Goal: Task Accomplishment & Management: Manage account settings

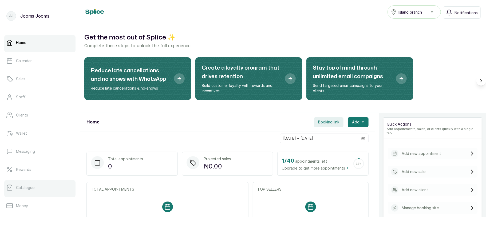
click at [34, 186] on p "Catalogue" at bounding box center [25, 187] width 18 height 5
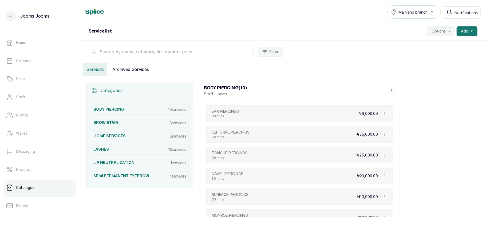
scroll to position [59, 0]
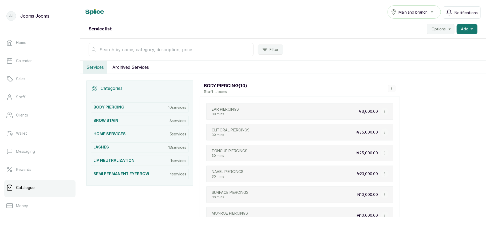
click at [384, 113] on icon "button" at bounding box center [385, 112] width 4 height 4
click at [401, 82] on span "Edit Service" at bounding box center [410, 80] width 24 height 6
select select "fixed"
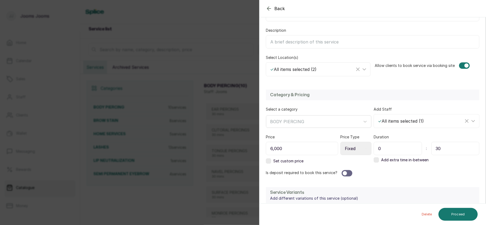
scroll to position [85, 0]
click at [318, 71] on div "✓ All items selected ( 2 )" at bounding box center [312, 68] width 85 height 6
click at [292, 106] on span "Island branch" at bounding box center [289, 105] width 28 height 6
click at [274, 106] on input "Island branch" at bounding box center [271, 104] width 3 height 3
checkbox input "false"
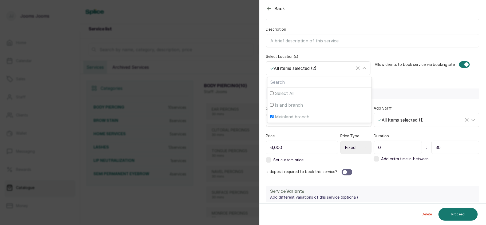
checkbox input "false"
click at [320, 73] on div "Mainland branch" at bounding box center [318, 68] width 103 height 10
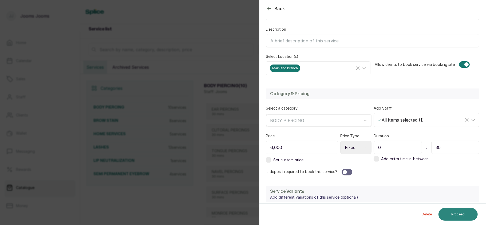
click at [459, 211] on button "Proceed" at bounding box center [458, 214] width 39 height 13
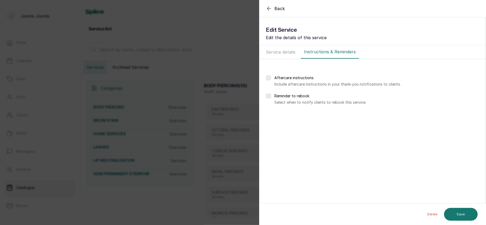
scroll to position [0, 0]
click at [459, 211] on button "Save" at bounding box center [461, 214] width 34 height 13
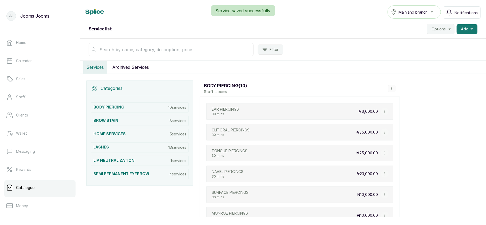
click at [385, 112] on icon "button" at bounding box center [385, 112] width 4 height 4
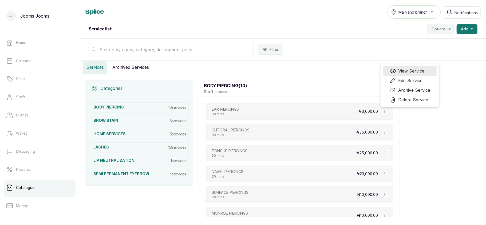
click at [403, 73] on span "View Service" at bounding box center [411, 71] width 26 height 6
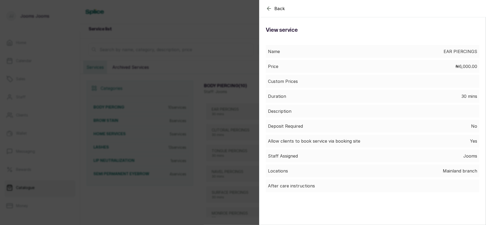
click at [246, 94] on div "Back Service View service Name EAR PIERCINGS Price ₦6,000.00 Custom Prices Dura…" at bounding box center [243, 112] width 486 height 225
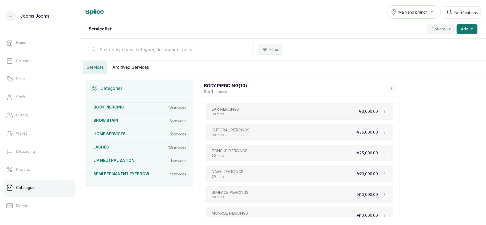
click at [432, 10] on div "Mainland branch" at bounding box center [414, 12] width 46 height 6
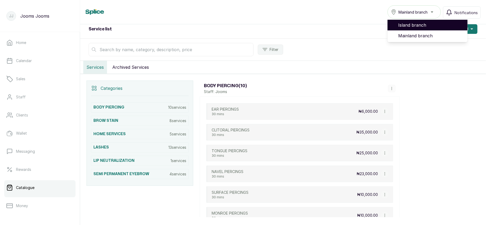
click at [423, 24] on span "Island branch" at bounding box center [430, 25] width 65 height 6
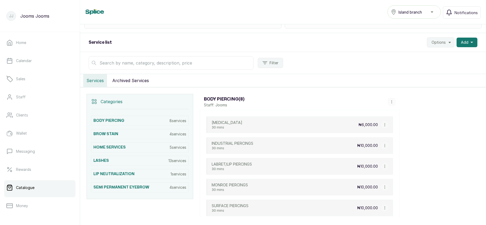
scroll to position [50, 0]
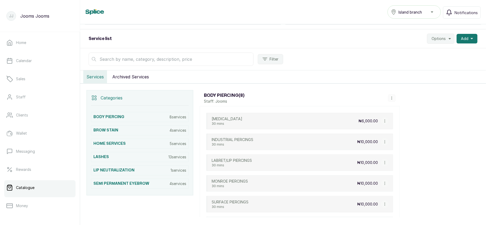
click at [383, 122] on icon "button" at bounding box center [385, 121] width 4 height 4
click at [406, 90] on span "Edit Service" at bounding box center [410, 90] width 24 height 6
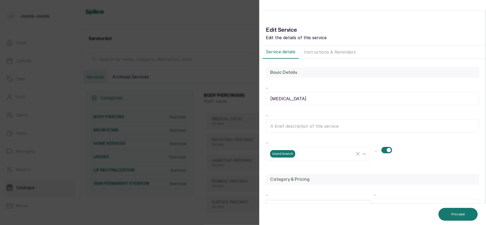
select select "fixed"
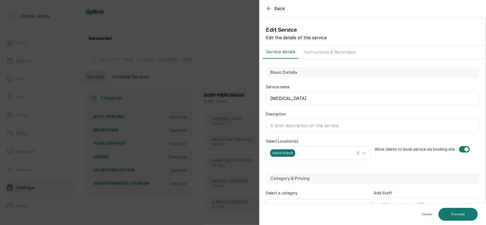
click at [323, 153] on div "Island branch" at bounding box center [312, 152] width 85 height 7
click at [242, 115] on div "Back Service Edit Service Edit the details of this service Service details Inst…" at bounding box center [243, 112] width 486 height 225
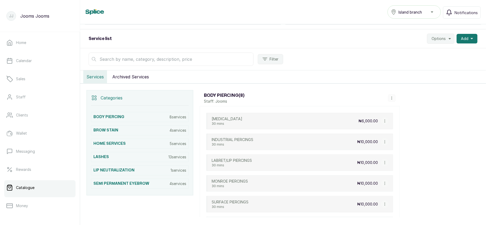
click at [417, 13] on span "Island branch" at bounding box center [410, 12] width 23 height 6
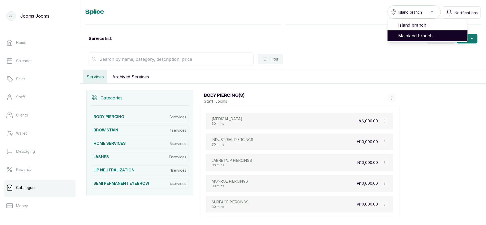
click at [417, 35] on span "Mainland branch" at bounding box center [430, 36] width 65 height 6
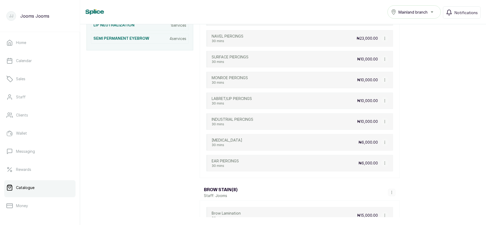
scroll to position [195, 0]
click at [384, 144] on icon "button" at bounding box center [385, 142] width 4 height 4
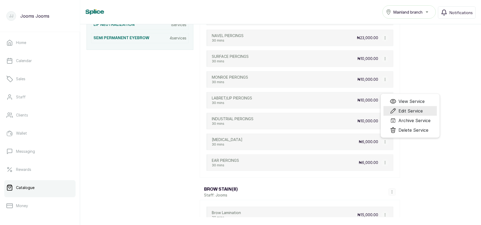
click at [407, 112] on span "Edit Service" at bounding box center [410, 111] width 24 height 6
select select "fixed"
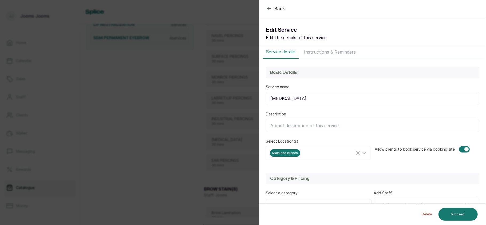
click at [218, 131] on div "Back Service Edit Service Edit the details of this service Service details Inst…" at bounding box center [243, 112] width 486 height 225
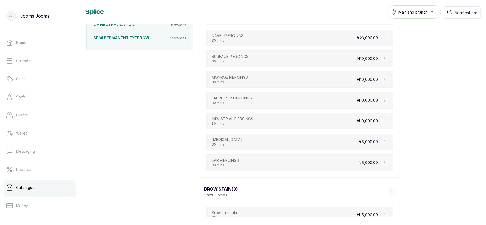
click at [384, 123] on icon "button" at bounding box center [385, 121] width 4 height 4
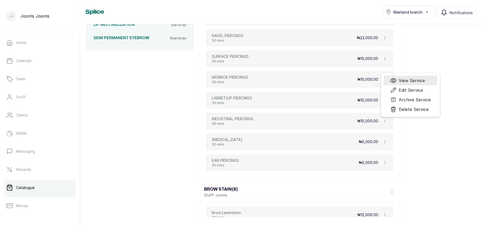
click at [412, 82] on span "View Service" at bounding box center [412, 80] width 26 height 6
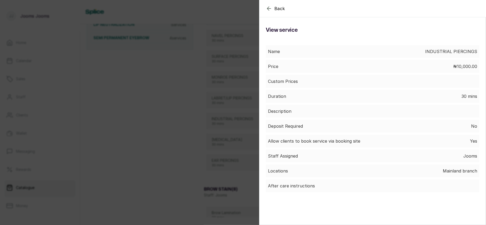
click at [215, 132] on div "Back Service View service Name INDUSTRIAL PIERCINGS Price ₦10,000.00 Custom Pri…" at bounding box center [243, 112] width 486 height 225
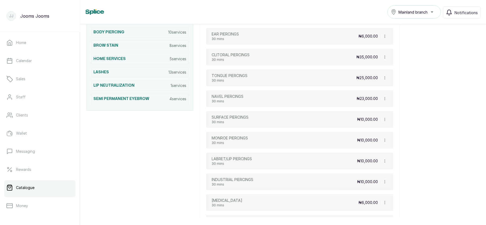
scroll to position [133, 0]
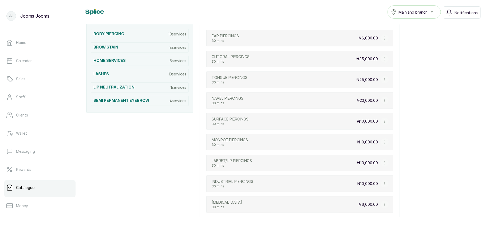
click at [384, 81] on icon "button" at bounding box center [385, 80] width 4 height 4
click at [420, 41] on span "View Service" at bounding box center [412, 39] width 26 height 6
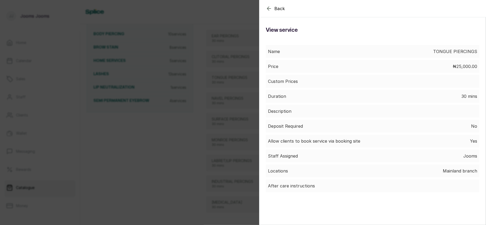
click at [233, 69] on div "Back Service View service Name TONGUE PIERCINGS Price ₦25,000.00 Custom Prices …" at bounding box center [243, 112] width 486 height 225
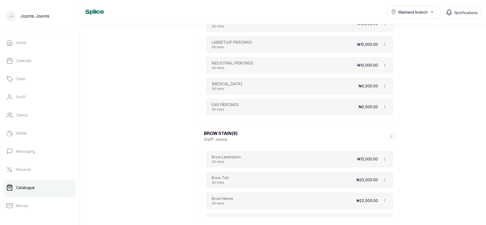
scroll to position [251, 0]
click at [385, 88] on icon "button" at bounding box center [385, 86] width 4 height 4
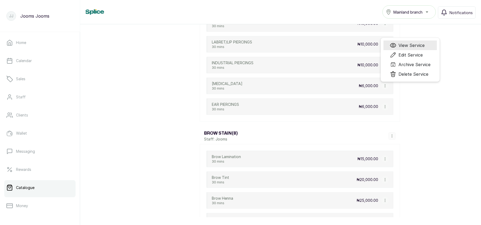
click at [410, 49] on span "View Service" at bounding box center [411, 45] width 26 height 6
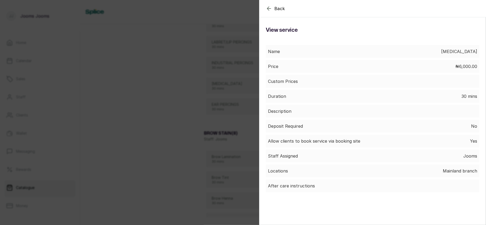
click at [171, 89] on div "Back Service View service Name NOSE PIERCING Price ₦6,000.00 Custom Prices Dura…" at bounding box center [243, 112] width 486 height 225
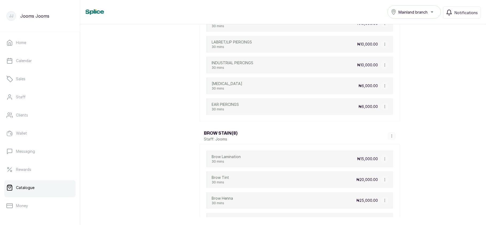
click at [412, 7] on button "Mainland branch" at bounding box center [414, 11] width 53 height 13
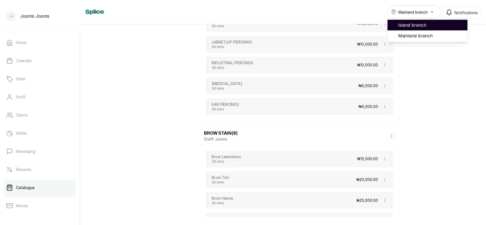
click at [410, 28] on span "Island branch" at bounding box center [430, 25] width 65 height 6
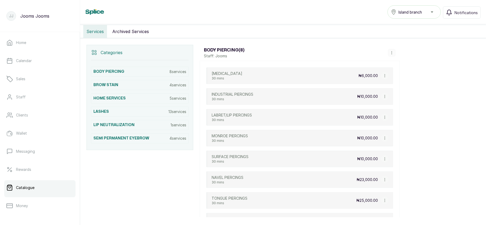
scroll to position [96, 0]
click at [392, 54] on icon "button" at bounding box center [392, 52] width 4 height 4
click at [383, 77] on icon "button" at bounding box center [385, 75] width 4 height 4
click at [404, 53] on span "Archive Service" at bounding box center [414, 54] width 32 height 6
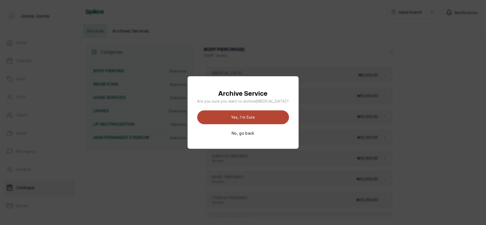
click at [256, 115] on button "Yes, I'm sure" at bounding box center [243, 118] width 92 height 14
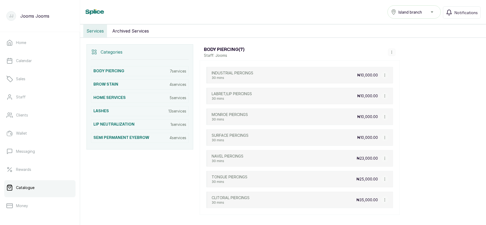
click at [380, 76] on div "₦10,000.00" at bounding box center [372, 75] width 31 height 7
click at [384, 77] on icon "button" at bounding box center [385, 75] width 4 height 4
click at [398, 54] on span "Archive Service" at bounding box center [410, 54] width 41 height 6
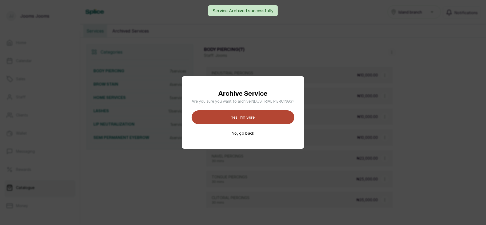
click at [267, 115] on button "Yes, I'm sure" at bounding box center [243, 118] width 103 height 14
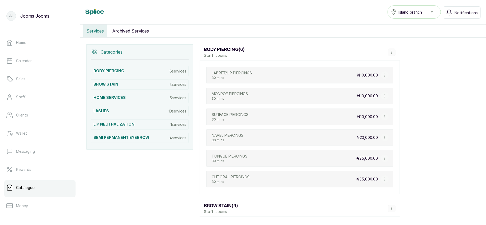
click at [384, 75] on icon "button" at bounding box center [385, 75] width 4 height 4
click at [400, 53] on span "Archive Service" at bounding box center [415, 54] width 32 height 6
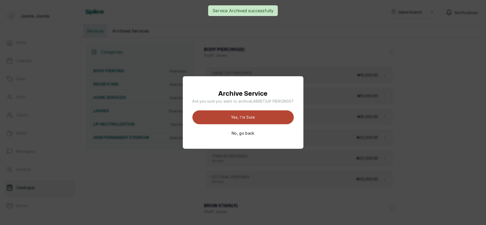
click at [271, 114] on button "Yes, I'm sure" at bounding box center [242, 118] width 101 height 14
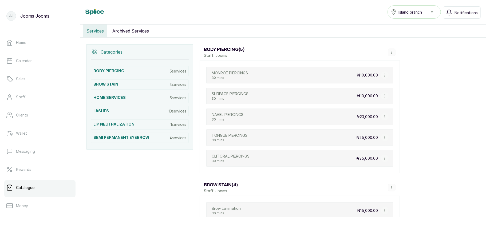
click at [385, 77] on icon "button" at bounding box center [385, 75] width 4 height 4
click at [399, 53] on span "Archive Service" at bounding box center [415, 54] width 32 height 6
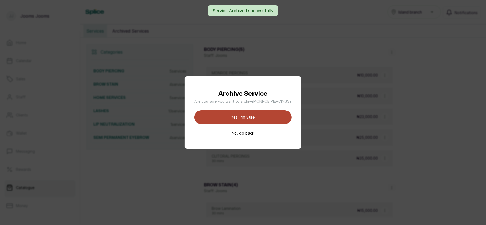
click at [281, 116] on button "Yes, I'm sure" at bounding box center [242, 118] width 97 height 14
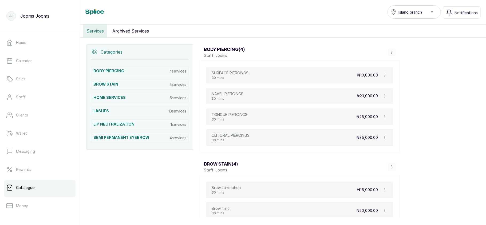
click at [384, 75] on icon "button" at bounding box center [385, 75] width 4 height 4
click at [406, 53] on span "Archive Service" at bounding box center [415, 54] width 32 height 6
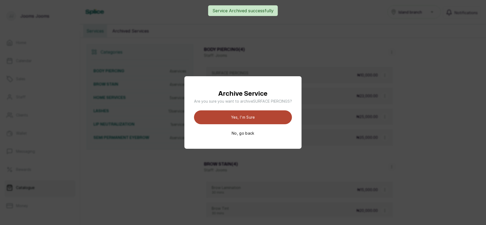
click at [245, 115] on button "Yes, I'm sure" at bounding box center [243, 118] width 98 height 14
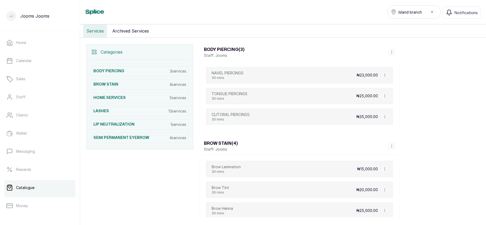
click at [384, 77] on icon "button" at bounding box center [385, 75] width 4 height 4
click at [403, 55] on span "Archive Service" at bounding box center [415, 54] width 32 height 6
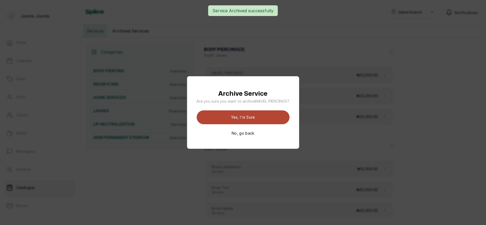
click at [240, 117] on button "Yes, I'm sure" at bounding box center [243, 118] width 93 height 14
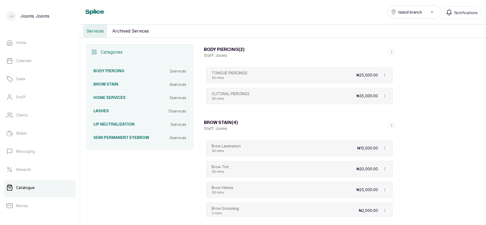
click at [385, 77] on icon "button" at bounding box center [385, 75] width 0 height 3
click at [404, 55] on span "Archive Service" at bounding box center [415, 54] width 32 height 6
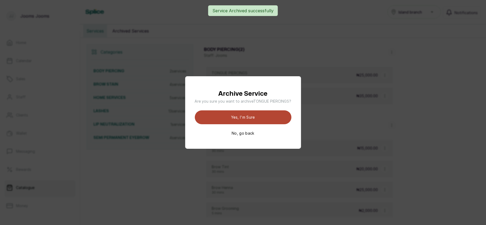
click at [266, 115] on button "Yes, I'm sure" at bounding box center [243, 118] width 97 height 14
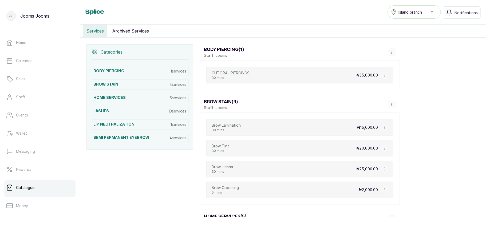
click at [383, 77] on icon "button" at bounding box center [385, 75] width 4 height 4
click at [410, 56] on span "Archive Service" at bounding box center [415, 54] width 32 height 6
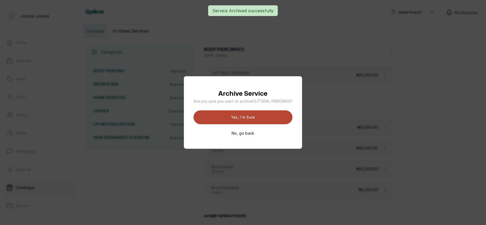
click at [261, 114] on button "Yes, I'm sure" at bounding box center [243, 118] width 99 height 14
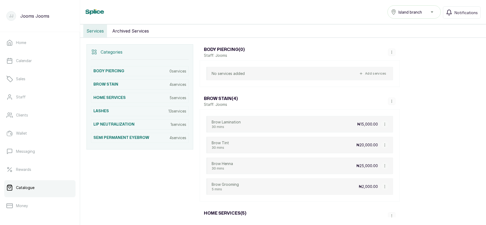
click at [391, 53] on icon "button" at bounding box center [392, 52] width 4 height 4
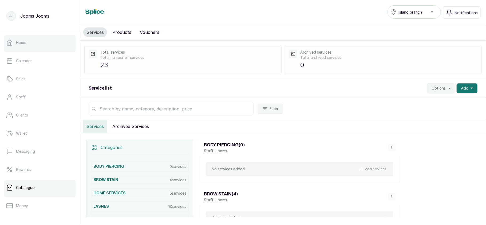
click at [31, 49] on link "Home" at bounding box center [39, 42] width 71 height 15
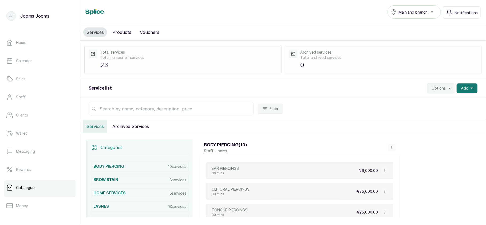
click at [408, 15] on button "Mainland branch" at bounding box center [414, 11] width 53 height 13
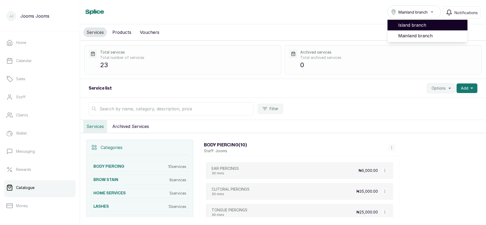
click at [414, 22] on span "Island branch" at bounding box center [430, 25] width 65 height 6
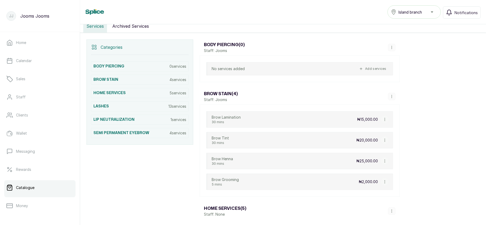
scroll to position [101, 0]
click at [137, 80] on div "BROW STAIN 4 services" at bounding box center [140, 79] width 98 height 10
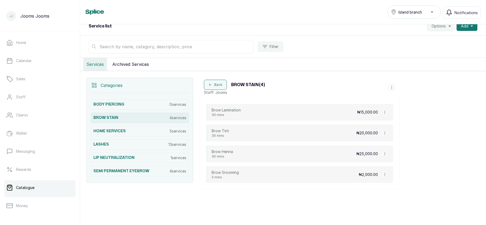
scroll to position [64, 0]
click at [383, 111] on icon "button" at bounding box center [385, 113] width 4 height 4
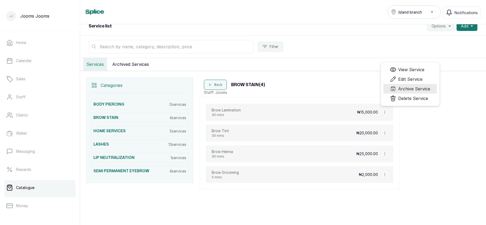
click at [403, 91] on span "Archive Service" at bounding box center [415, 89] width 32 height 6
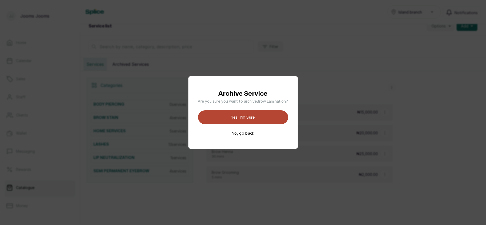
click at [255, 118] on button "Yes, I'm sure" at bounding box center [243, 118] width 90 height 14
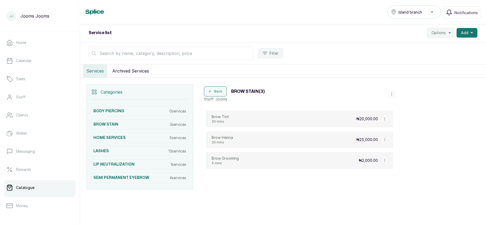
scroll to position [58, 0]
click at [385, 118] on icon "button" at bounding box center [385, 119] width 0 height 3
click at [406, 95] on span "Archive Service" at bounding box center [415, 95] width 32 height 6
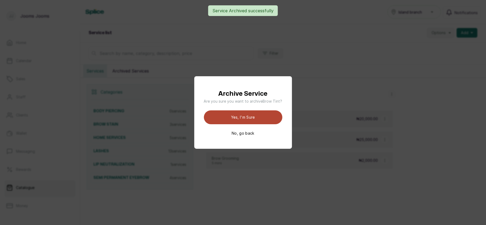
click at [233, 117] on button "Yes, I'm sure" at bounding box center [243, 118] width 78 height 14
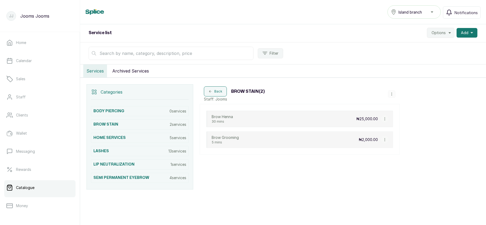
click at [384, 120] on button "button" at bounding box center [384, 118] width 7 height 7
click at [402, 96] on span "Archive Service" at bounding box center [415, 95] width 32 height 6
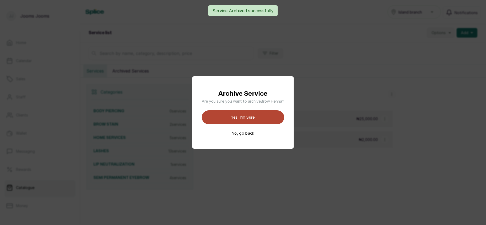
click at [260, 122] on button "Yes, I'm sure" at bounding box center [243, 118] width 82 height 14
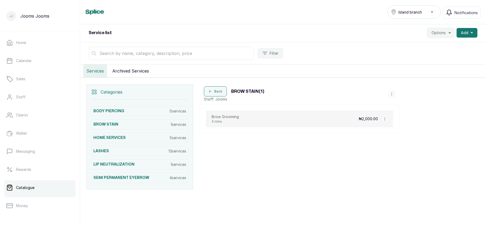
click at [384, 118] on icon "button" at bounding box center [385, 119] width 4 height 4
click at [399, 94] on span "Archive Service" at bounding box center [415, 95] width 32 height 6
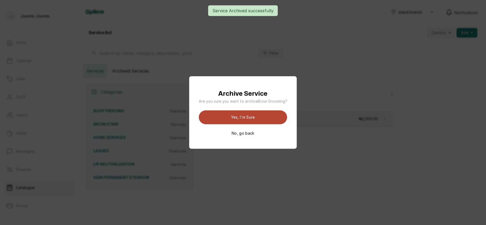
click at [251, 119] on button "Yes, I'm sure" at bounding box center [243, 118] width 88 height 14
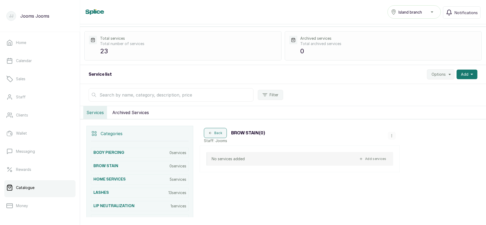
scroll to position [13, 0]
click at [208, 138] on button "Back" at bounding box center [215, 134] width 23 height 10
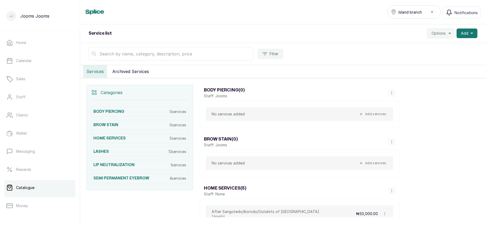
scroll to position [58, 0]
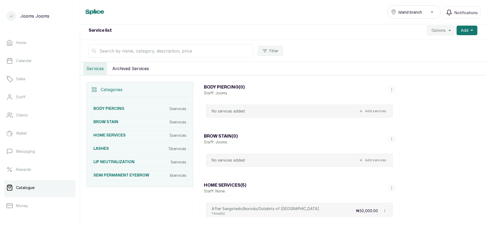
click at [432, 30] on span "Options" at bounding box center [439, 30] width 14 height 5
click at [408, 44] on span "Settings" at bounding box center [424, 45] width 51 height 6
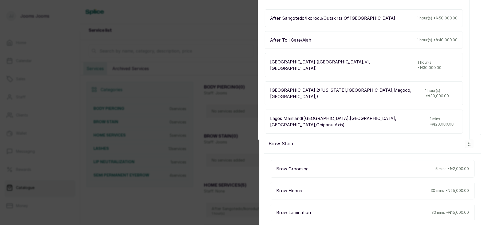
scroll to position [109, 0]
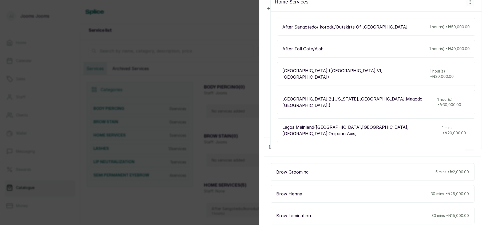
drag, startPoint x: 308, startPoint y: 117, endPoint x: 313, endPoint y: -2, distance: 118.9
click at [313, 0] on html "JJ Jooms Jooms Home Calendar Sales Staff Clients Wallet Messaging Rewards Catal…" at bounding box center [243, 132] width 486 height 265
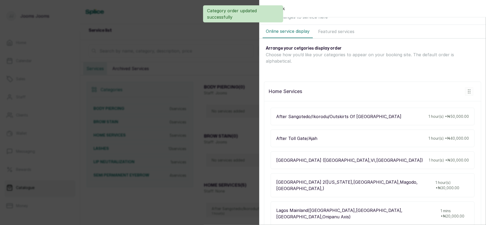
scroll to position [19, 0]
click at [214, 96] on div "Back Settings Service settings Make changes to service here Online service disp…" at bounding box center [243, 112] width 486 height 225
click at [232, 70] on div "Back Settings Service settings Make changes to service here Online service disp…" at bounding box center [243, 112] width 486 height 225
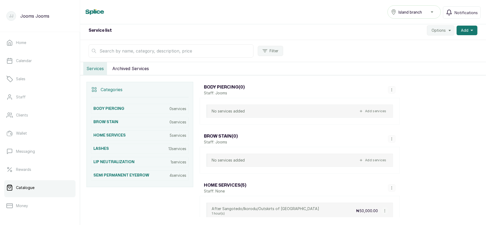
click at [409, 14] on span "Island branch" at bounding box center [410, 12] width 23 height 6
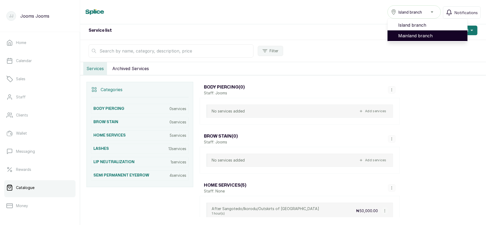
click at [413, 39] on li "Mainland branch" at bounding box center [428, 35] width 80 height 11
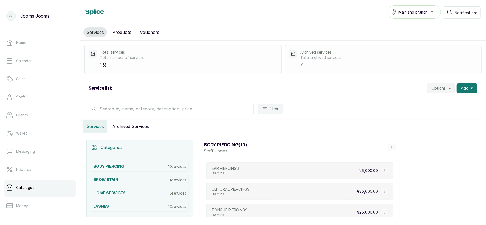
click at [439, 90] on span "Options" at bounding box center [439, 88] width 14 height 5
click at [404, 105] on span "Settings" at bounding box center [424, 103] width 51 height 6
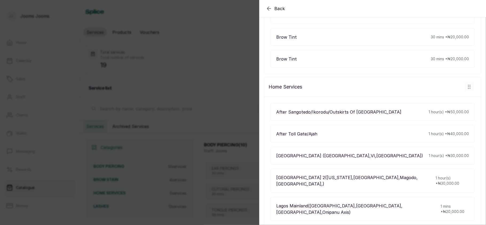
scroll to position [490, 0]
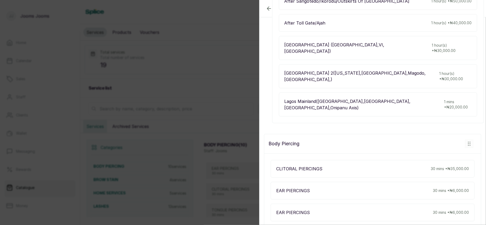
drag, startPoint x: 308, startPoint y: 85, endPoint x: 315, endPoint y: -31, distance: 116.6
click at [315, 0] on html "JJ Jooms Jooms Home Calendar Sales Staff Clients Wallet Messaging Rewards Catal…" at bounding box center [243, 132] width 486 height 265
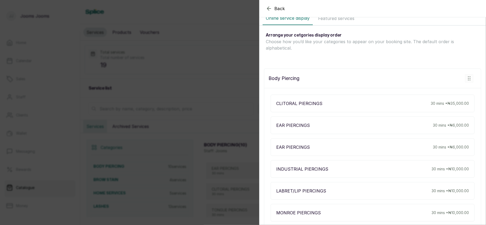
scroll to position [0, 0]
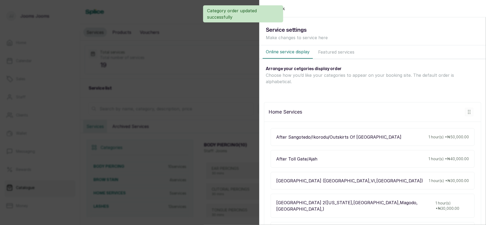
click at [191, 94] on div "Back Settings Service settings Make changes to service here Online service disp…" at bounding box center [243, 112] width 486 height 225
click at [284, 8] on div "Category order updated successfully" at bounding box center [243, 13] width 486 height 17
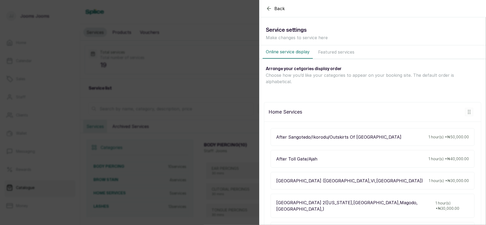
click at [279, 8] on span "Back" at bounding box center [279, 8] width 11 height 6
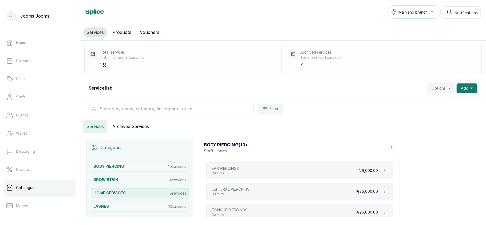
click at [134, 193] on div "HOME SERVICES 5 services" at bounding box center [140, 193] width 98 height 10
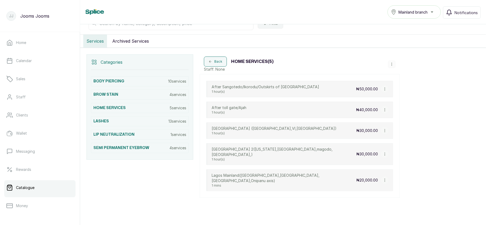
click at [385, 90] on icon "button" at bounding box center [385, 89] width 4 height 4
click at [407, 59] on span "Edit Service" at bounding box center [410, 58] width 24 height 6
select select "fixed"
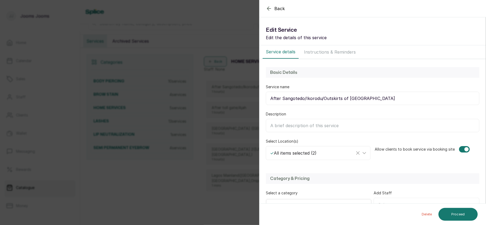
click at [308, 127] on input "Description" at bounding box center [373, 125] width 214 height 13
type input "D"
drag, startPoint x: 314, startPoint y: 127, endPoint x: 260, endPoint y: 138, distance: 55.4
click at [260, 138] on div "Basic Details Service name After Sangotedo/Ikorodu/Outskirts of [GEOGRAPHIC_DAT…" at bounding box center [372, 113] width 226 height 109
type input "Transport fee"
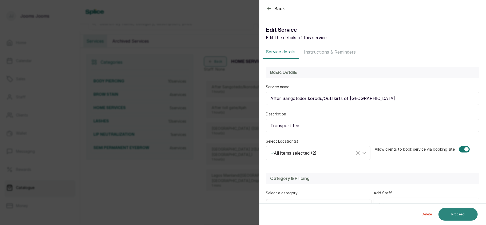
click at [468, 212] on button "Proceed" at bounding box center [458, 214] width 39 height 13
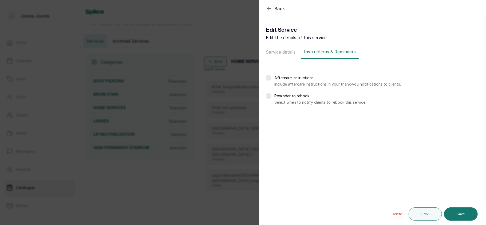
click at [468, 212] on button "Save" at bounding box center [461, 214] width 34 height 13
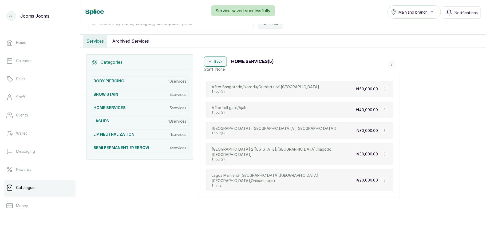
click at [383, 110] on icon "button" at bounding box center [385, 110] width 4 height 4
click at [407, 78] on span "Edit Service" at bounding box center [410, 79] width 24 height 6
select select "fixed"
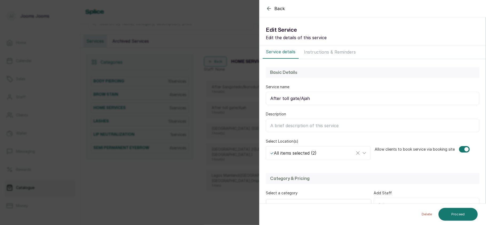
click at [321, 126] on input "Description" at bounding box center [373, 125] width 214 height 13
paste input "Transport fee"
type input "Transport fee"
click at [469, 214] on button "Proceed" at bounding box center [458, 214] width 39 height 13
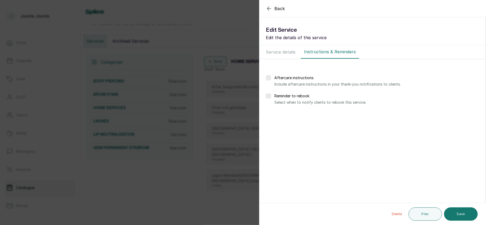
click at [469, 214] on button "Save" at bounding box center [461, 214] width 34 height 13
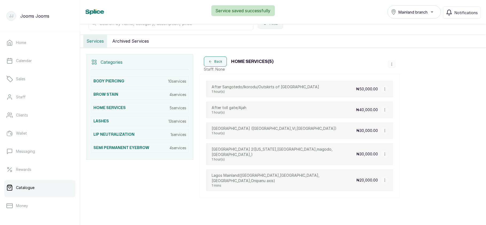
click at [385, 133] on icon "button" at bounding box center [385, 131] width 4 height 4
click at [413, 101] on span "Edit Service" at bounding box center [411, 100] width 24 height 6
select select "fixed"
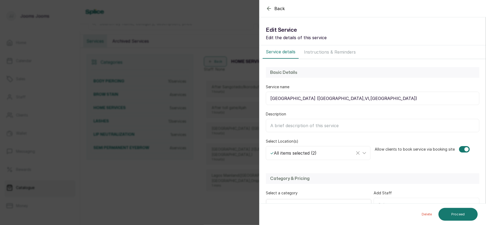
click at [349, 125] on input "Description" at bounding box center [373, 125] width 214 height 13
paste input "Transport fee"
type input "Transport fee"
click at [459, 212] on button "Proceed" at bounding box center [458, 214] width 39 height 13
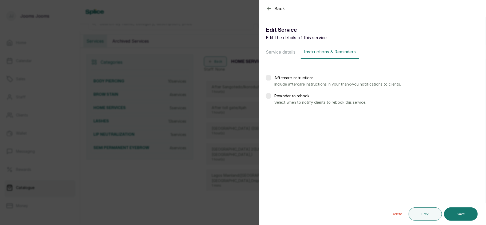
click at [459, 212] on button "Save" at bounding box center [461, 214] width 34 height 13
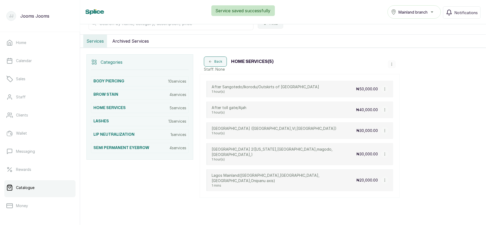
click at [385, 154] on icon "button" at bounding box center [385, 154] width 4 height 4
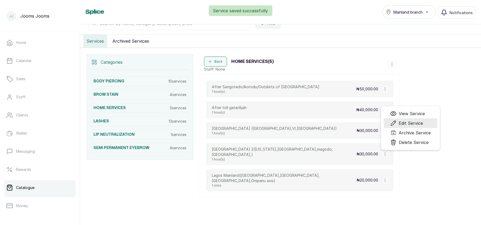
click at [405, 122] on span "Edit Service" at bounding box center [411, 123] width 24 height 6
select select "fixed"
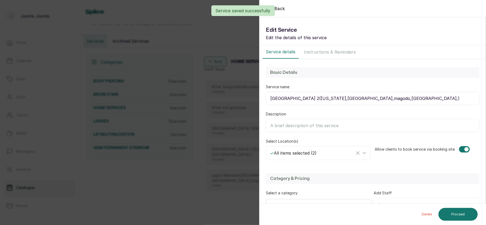
click at [370, 126] on input "Description" at bounding box center [373, 125] width 214 height 13
paste input "Transport fee"
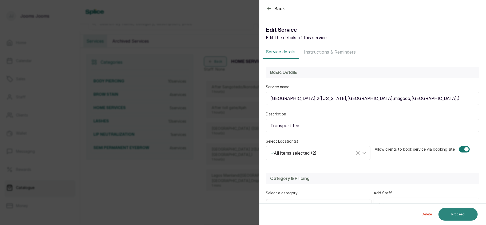
type input "Transport fee"
click at [454, 211] on button "Proceed" at bounding box center [458, 214] width 39 height 13
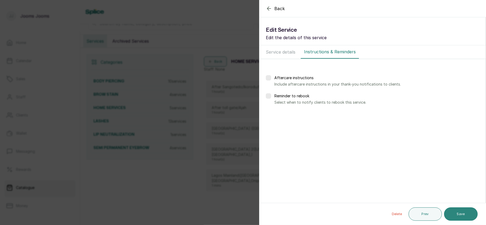
click at [449, 217] on button "Save" at bounding box center [461, 214] width 34 height 13
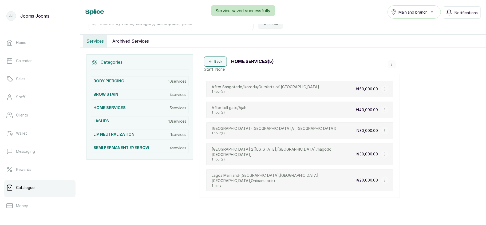
click at [385, 179] on icon "button" at bounding box center [385, 181] width 4 height 4
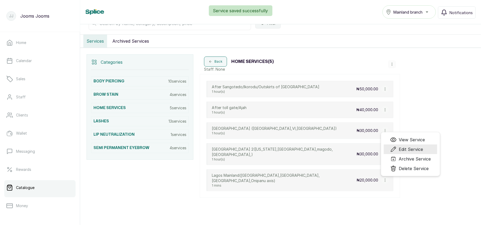
click at [408, 146] on span "Edit Service" at bounding box center [411, 149] width 24 height 6
select select "fixed"
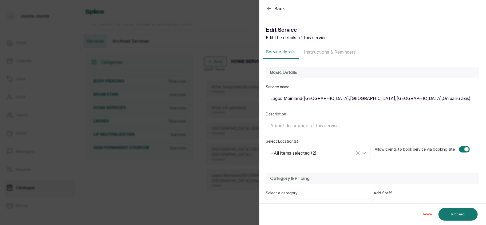
click at [350, 127] on input "Description" at bounding box center [373, 125] width 214 height 13
paste input "Transport fee"
type input "Transport fee"
click at [453, 214] on button "Proceed" at bounding box center [458, 214] width 39 height 13
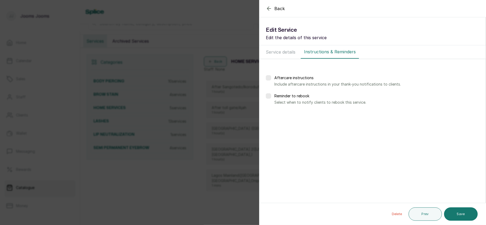
click at [453, 214] on button "Save" at bounding box center [461, 214] width 34 height 13
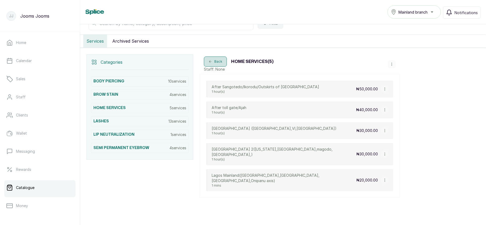
click at [212, 66] on button "Back" at bounding box center [215, 62] width 23 height 10
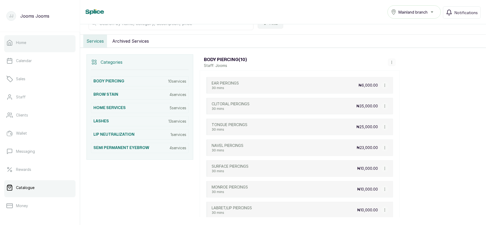
click at [23, 46] on link "Home" at bounding box center [39, 42] width 71 height 15
